Goal: Task Accomplishment & Management: Use online tool/utility

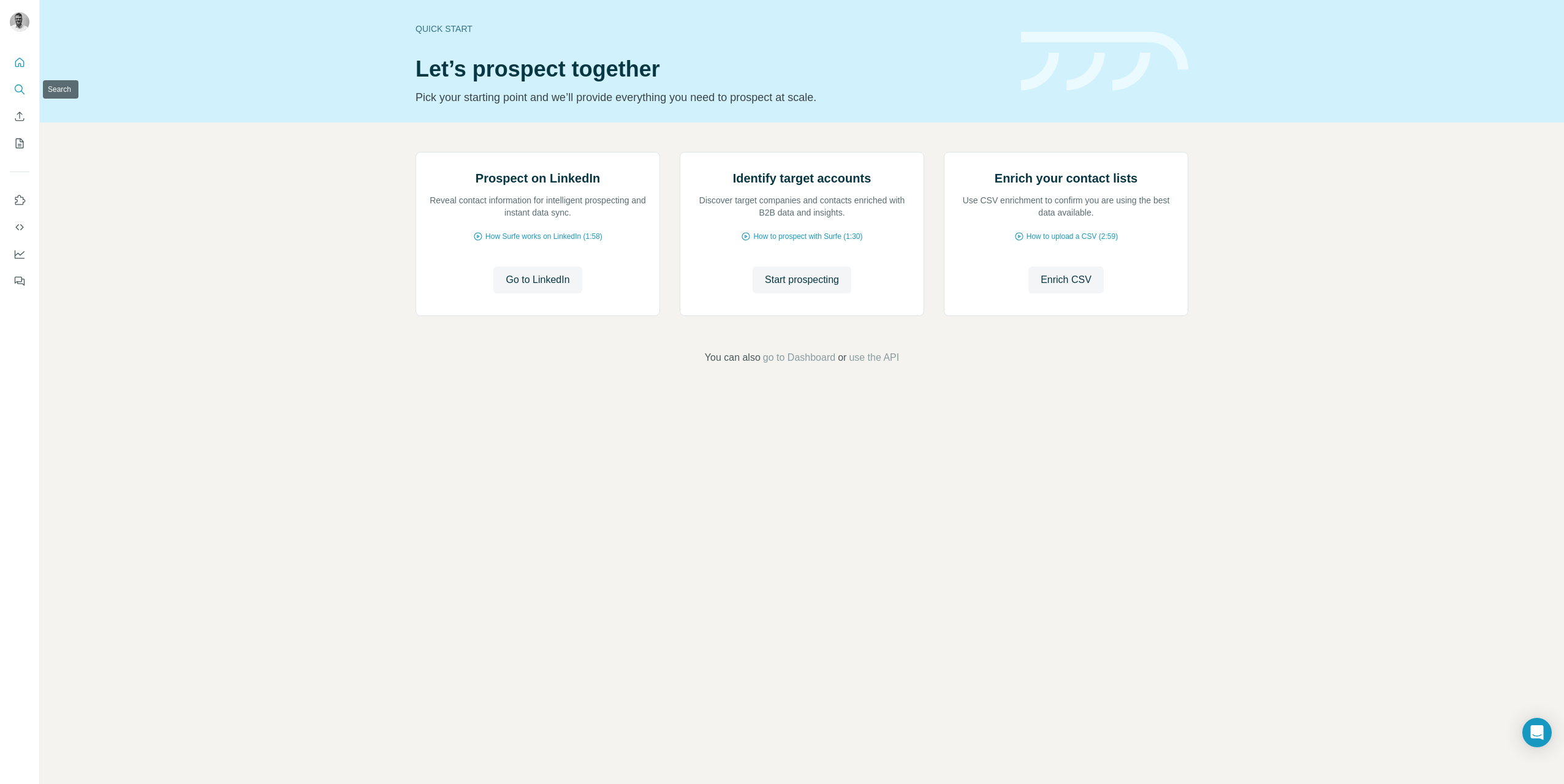
click at [17, 92] on icon "Search" at bounding box center [19, 88] width 8 height 8
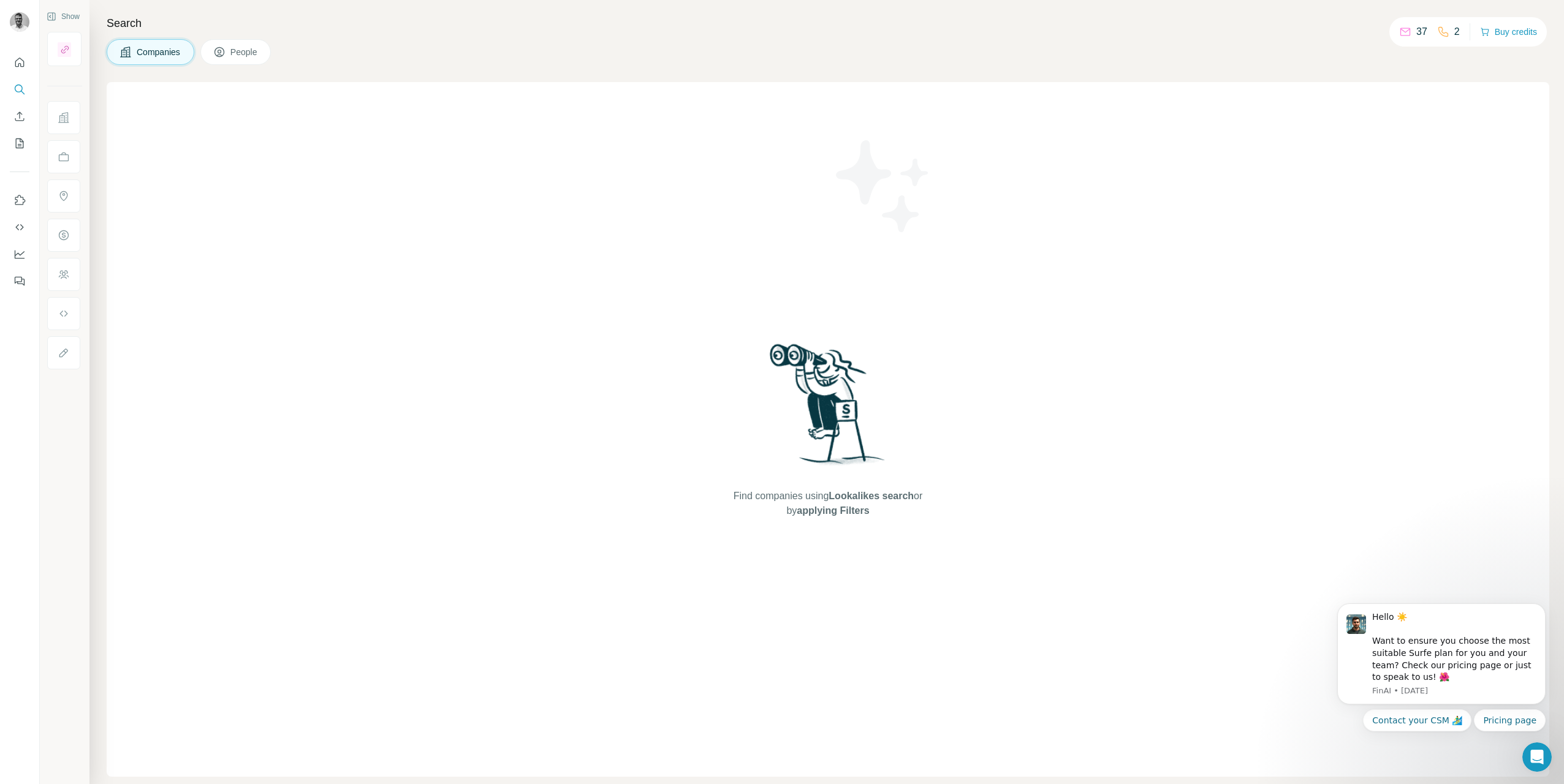
click at [232, 64] on button "People" at bounding box center [236, 51] width 71 height 26
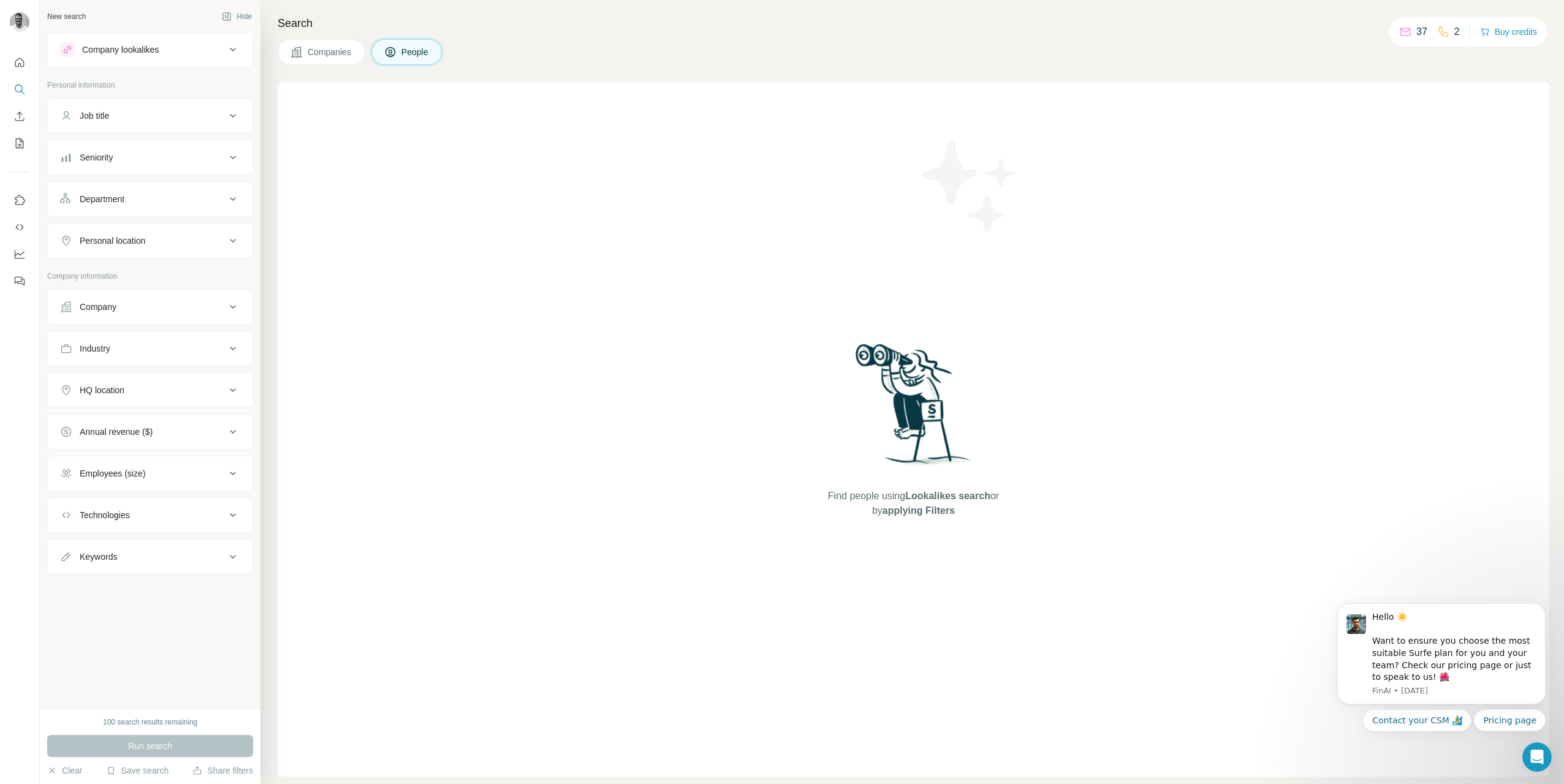
click at [133, 112] on div "Job title" at bounding box center [143, 116] width 165 height 12
click at [132, 116] on div "Job title" at bounding box center [143, 116] width 165 height 12
click at [148, 310] on div "Company" at bounding box center [143, 307] width 165 height 12
click at [144, 343] on input "text" at bounding box center [150, 337] width 180 height 22
type input "**********"
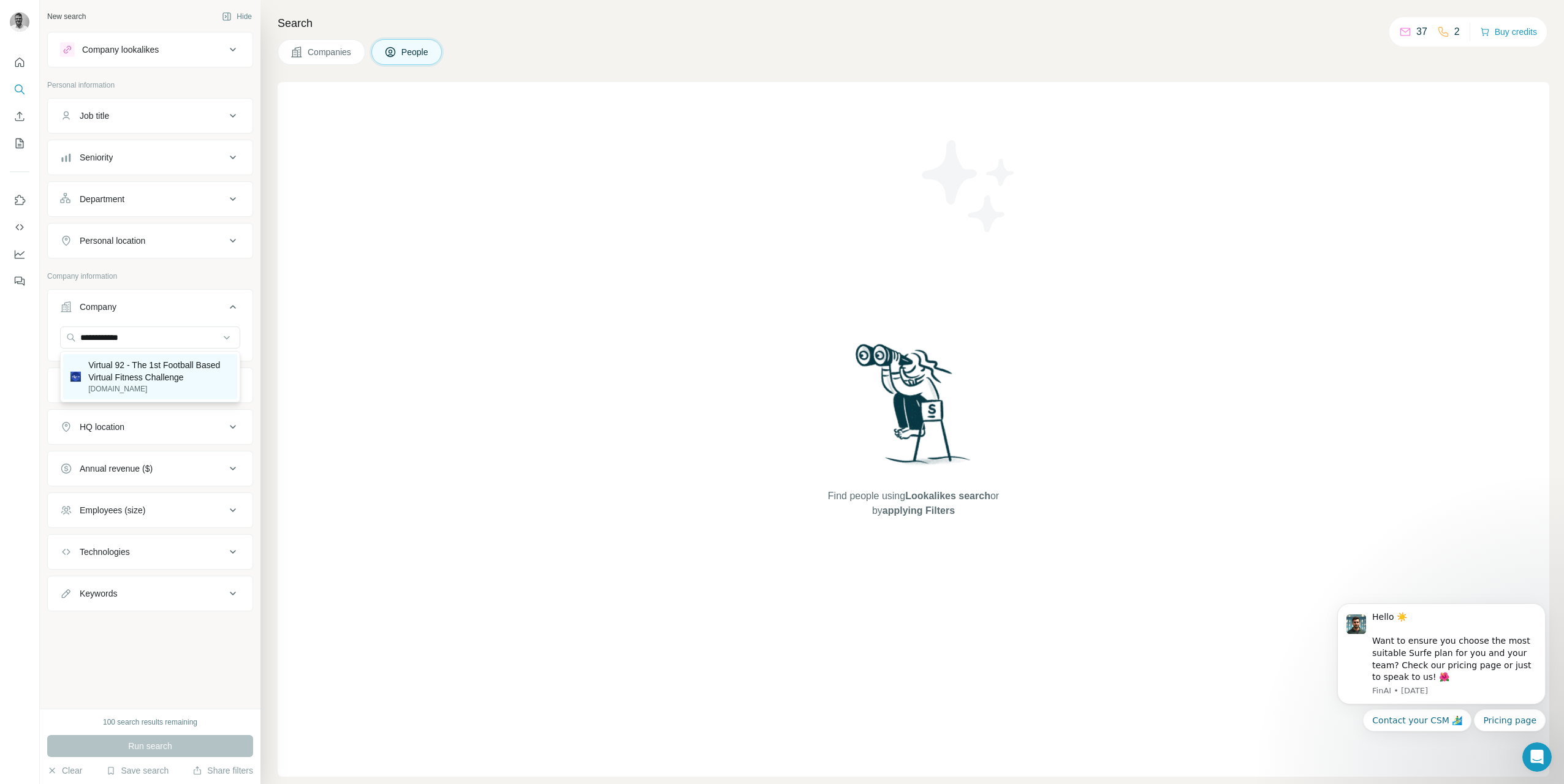
click at [155, 375] on p "Virtual 92 - The 1st Football Based Virtual Fitness Challenge" at bounding box center [159, 372] width 142 height 25
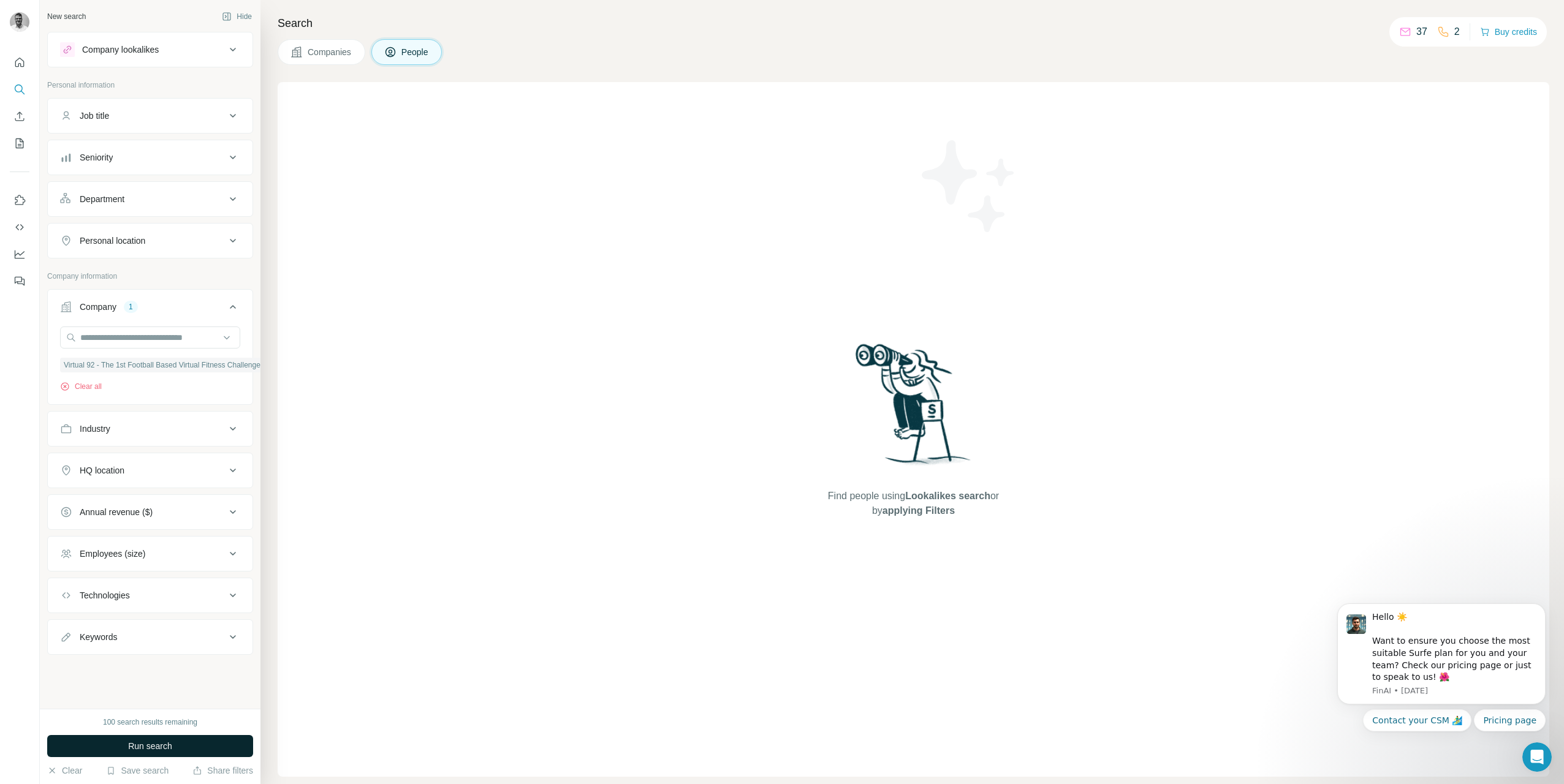
click at [150, 743] on span "Run search" at bounding box center [150, 746] width 44 height 12
click at [79, 386] on button "Clear all" at bounding box center [81, 387] width 42 height 11
